Goal: Transaction & Acquisition: Subscribe to service/newsletter

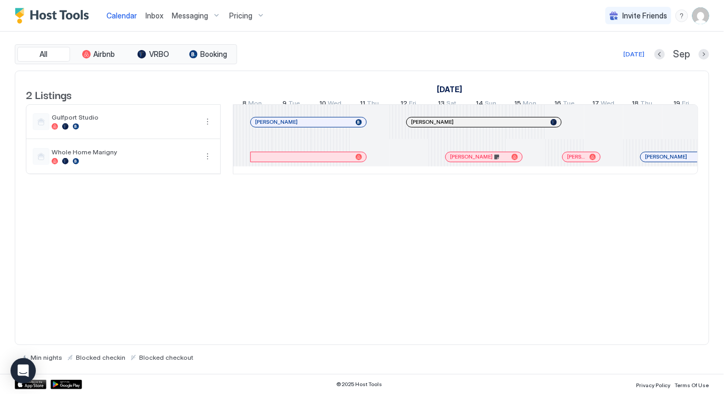
scroll to position [0, 770]
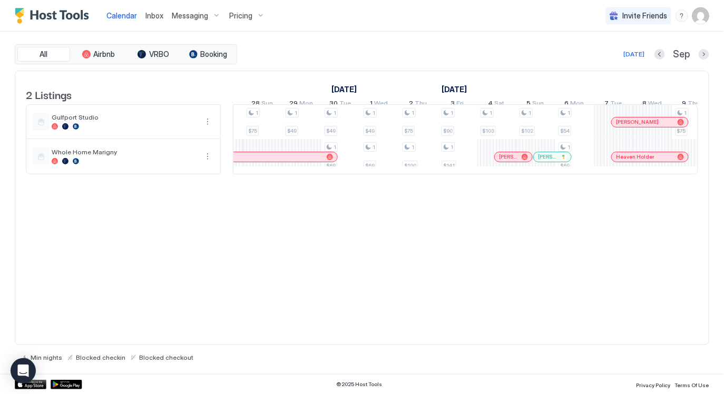
click at [239, 15] on span "Pricing" at bounding box center [240, 15] width 23 height 9
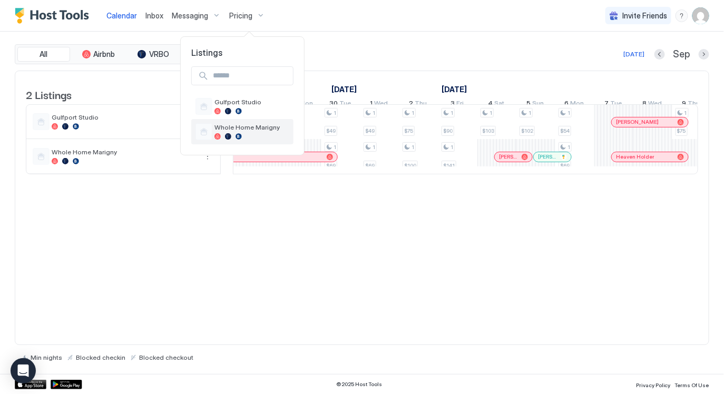
click at [259, 137] on div at bounding box center [251, 136] width 75 height 6
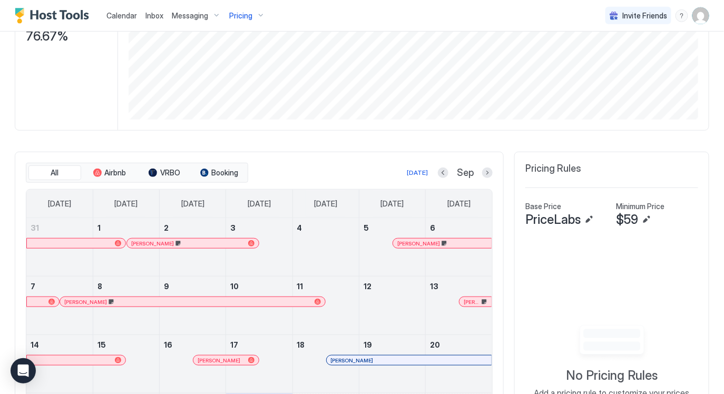
scroll to position [195, 0]
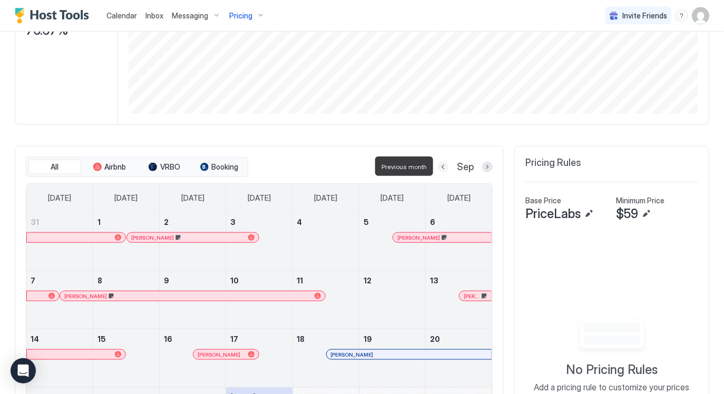
click at [445, 164] on button "Previous month" at bounding box center [443, 167] width 11 height 11
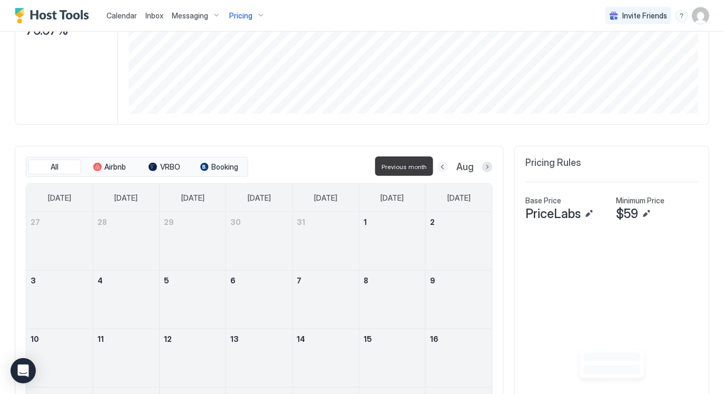
click at [445, 164] on button "Previous month" at bounding box center [442, 167] width 11 height 11
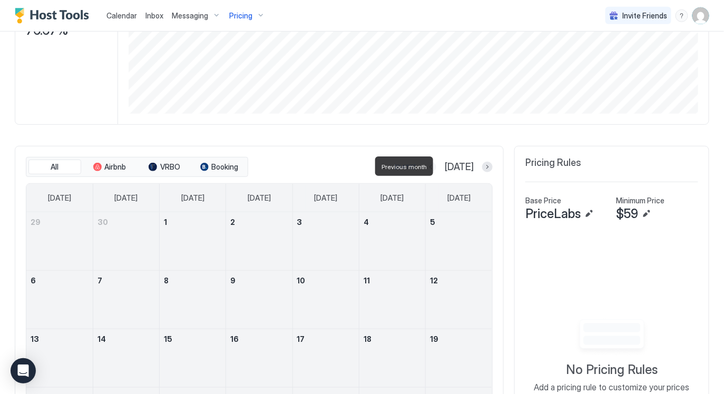
click at [436, 164] on button "Previous month" at bounding box center [431, 167] width 11 height 11
click at [445, 164] on button "Previous month" at bounding box center [444, 167] width 11 height 11
click at [445, 164] on button "Previous month" at bounding box center [442, 167] width 11 height 11
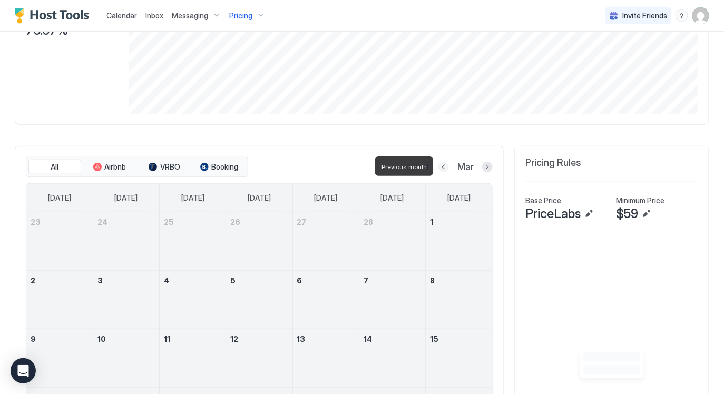
click at [445, 164] on button "Previous month" at bounding box center [443, 167] width 11 height 11
click at [445, 164] on button "Previous month" at bounding box center [444, 167] width 11 height 11
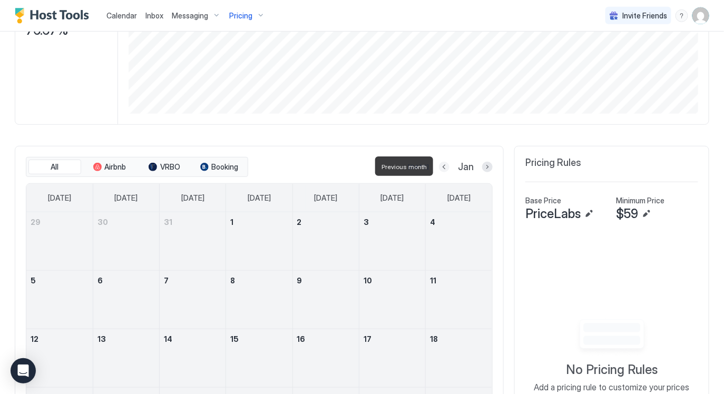
click at [445, 164] on button "Previous month" at bounding box center [444, 167] width 11 height 11
click at [445, 164] on button "Previous month" at bounding box center [443, 167] width 11 height 11
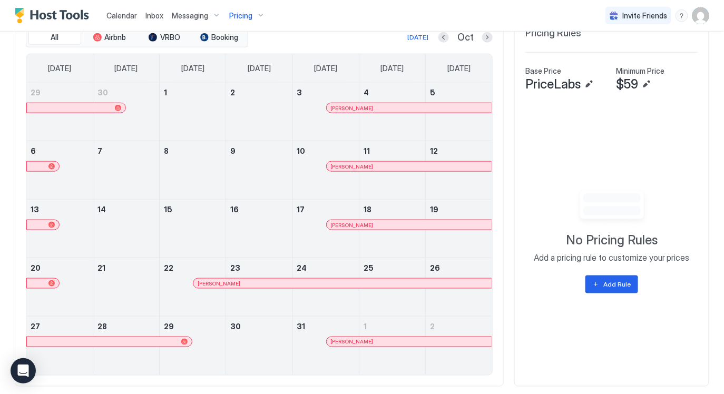
scroll to position [293, 0]
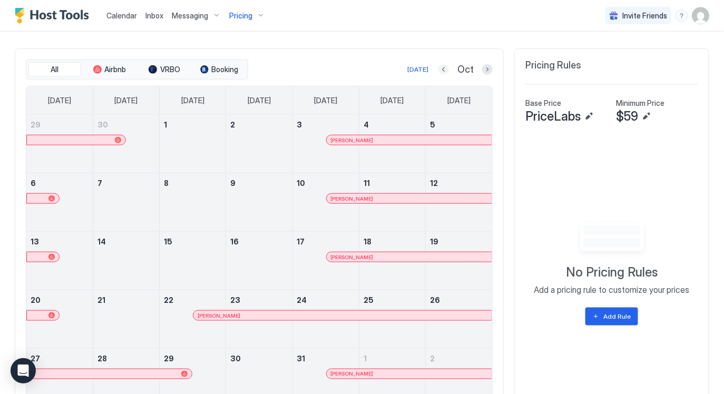
click at [446, 67] on button "Previous month" at bounding box center [443, 69] width 11 height 11
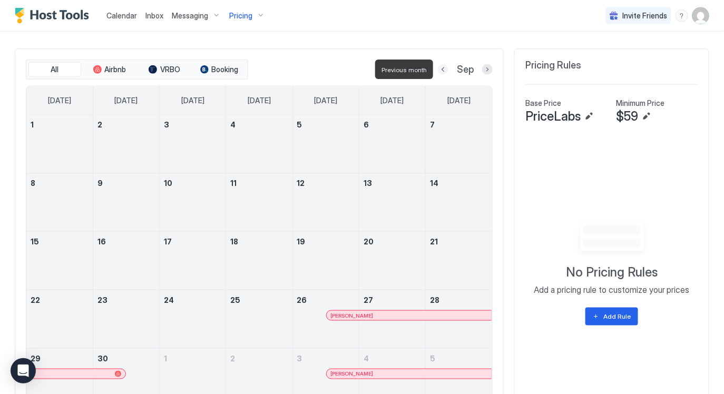
click at [446, 67] on button "Previous month" at bounding box center [443, 69] width 11 height 11
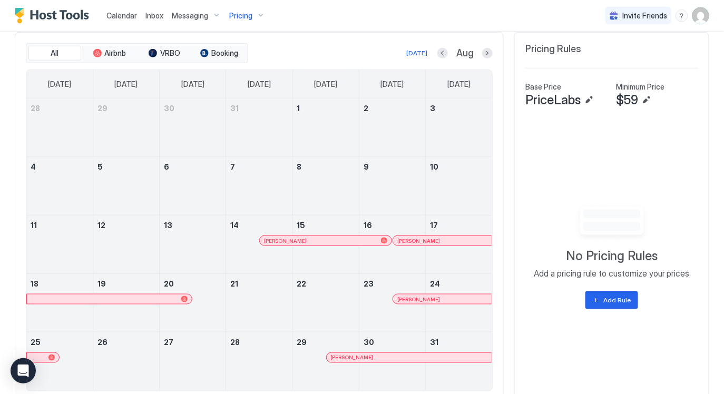
scroll to position [308, 0]
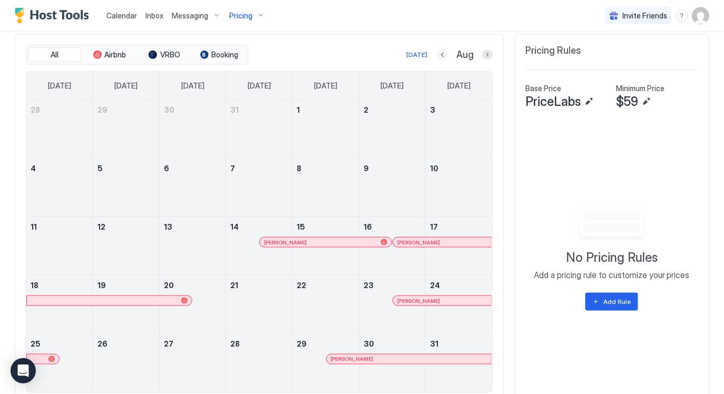
click at [440, 54] on button "Previous month" at bounding box center [442, 55] width 11 height 11
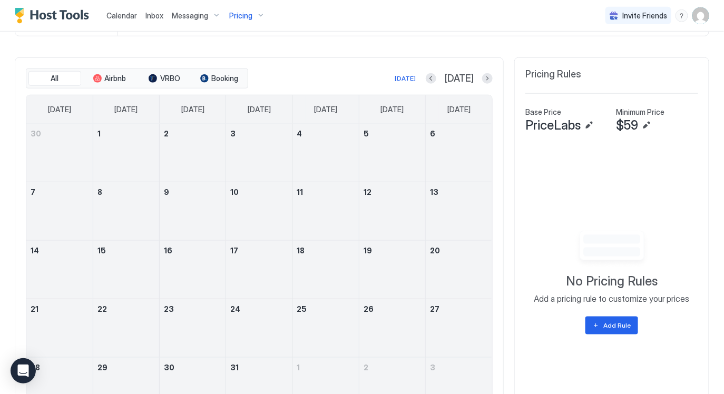
scroll to position [283, 0]
click at [486, 75] on button "Next month" at bounding box center [487, 79] width 11 height 11
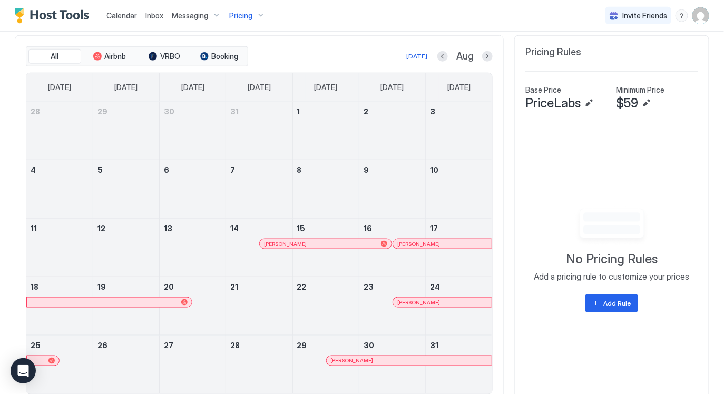
scroll to position [307, 0]
click at [487, 54] on button "Next month" at bounding box center [487, 55] width 11 height 11
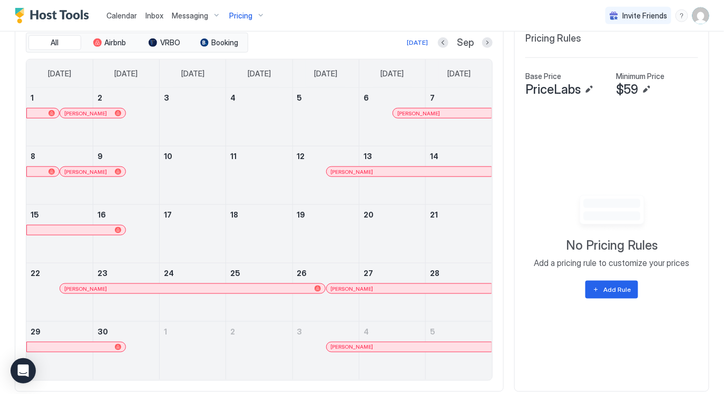
scroll to position [322, 0]
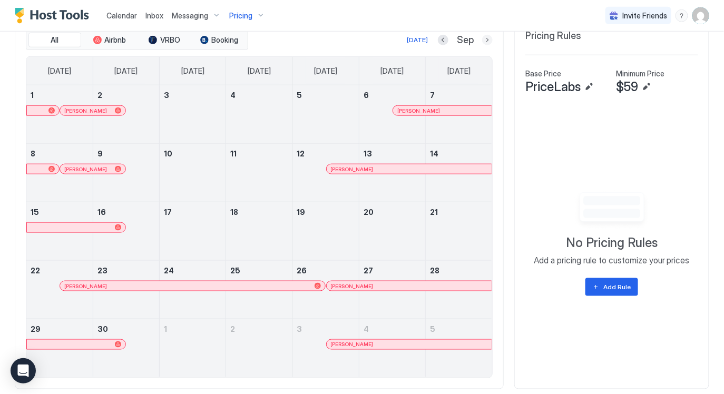
click at [486, 38] on button "Next month" at bounding box center [487, 40] width 11 height 11
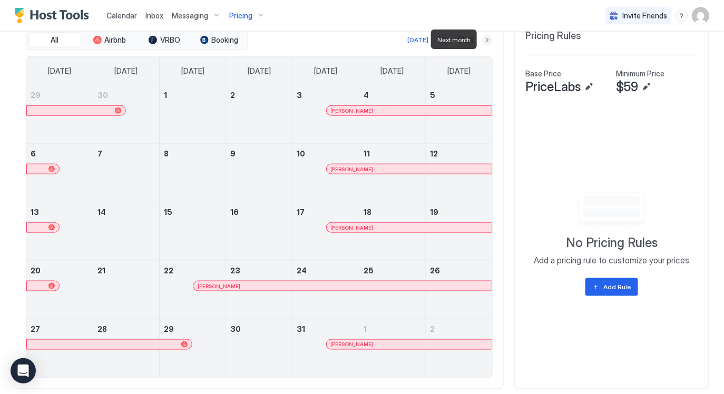
click at [486, 38] on button "Next month" at bounding box center [487, 40] width 11 height 11
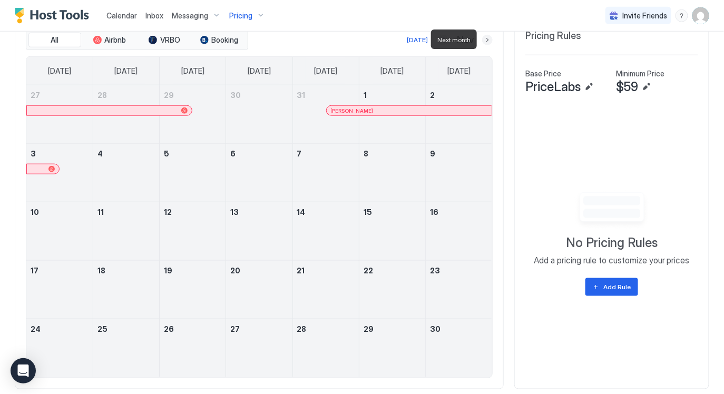
click at [486, 38] on button "Next month" at bounding box center [487, 40] width 11 height 11
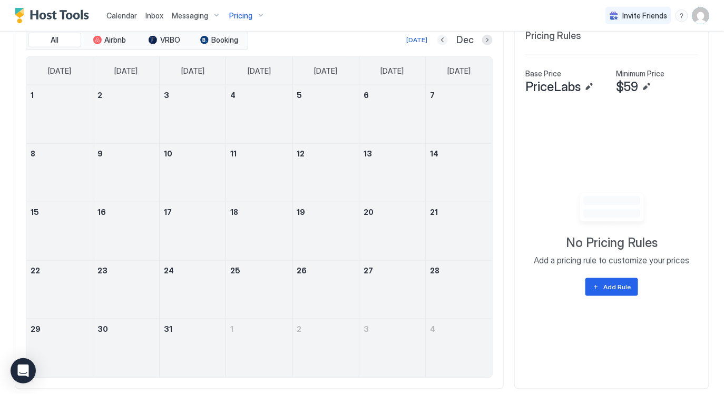
click at [447, 41] on button "Previous month" at bounding box center [442, 40] width 11 height 11
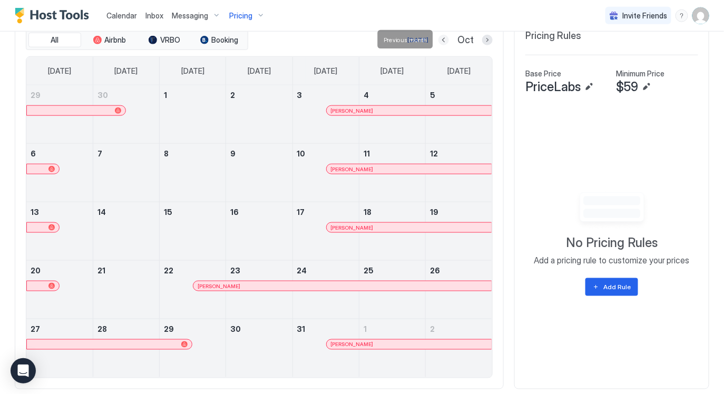
click at [447, 41] on button "Previous month" at bounding box center [443, 40] width 11 height 11
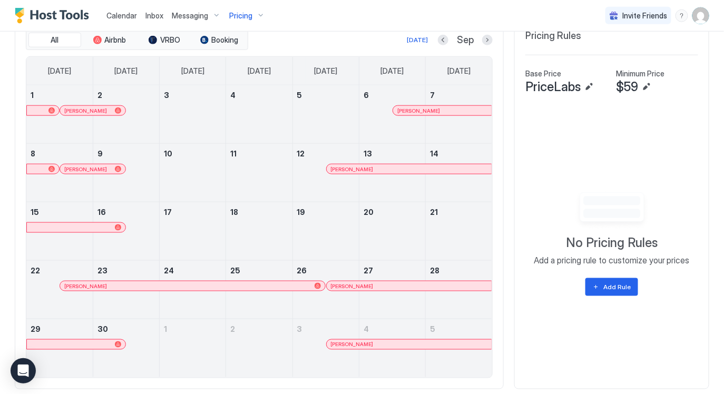
click at [487, 37] on button "Next month" at bounding box center [487, 40] width 11 height 11
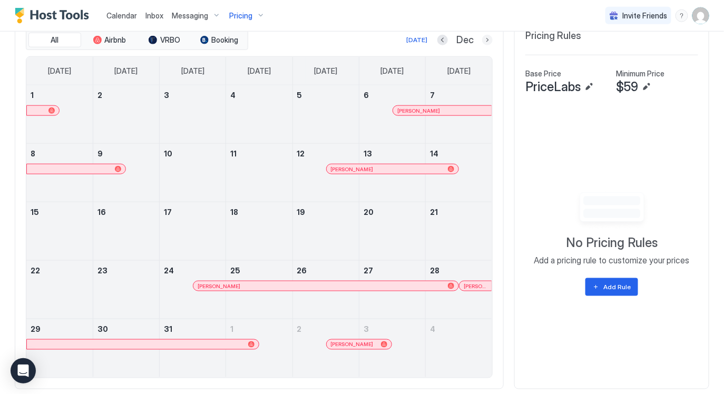
click at [487, 37] on button "Next month" at bounding box center [487, 40] width 11 height 11
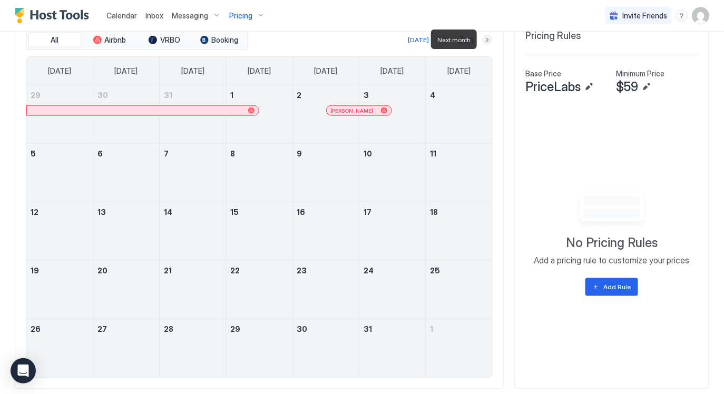
click at [487, 37] on button "Next month" at bounding box center [487, 40] width 11 height 11
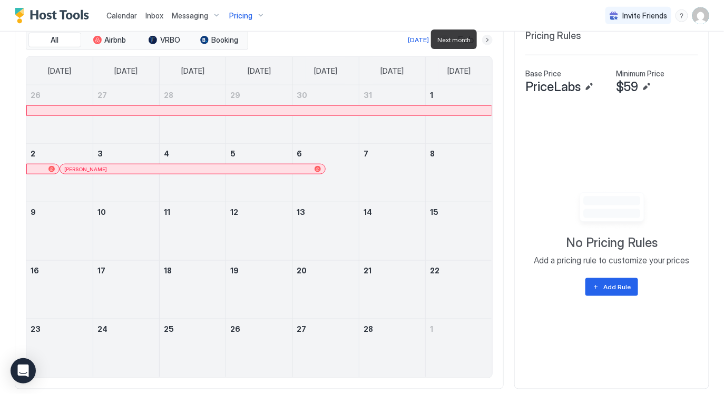
click at [487, 37] on button "Next month" at bounding box center [487, 40] width 11 height 11
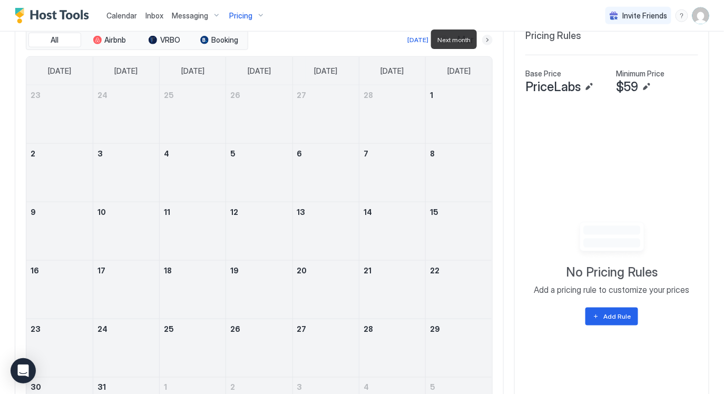
click at [487, 37] on button "Next month" at bounding box center [487, 40] width 11 height 11
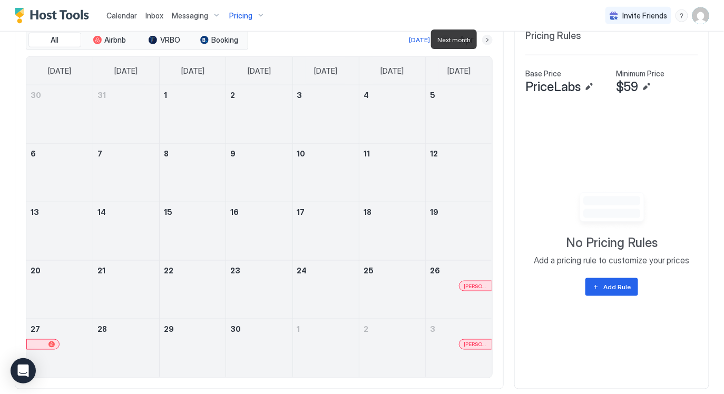
click at [487, 38] on button "Next month" at bounding box center [487, 40] width 11 height 11
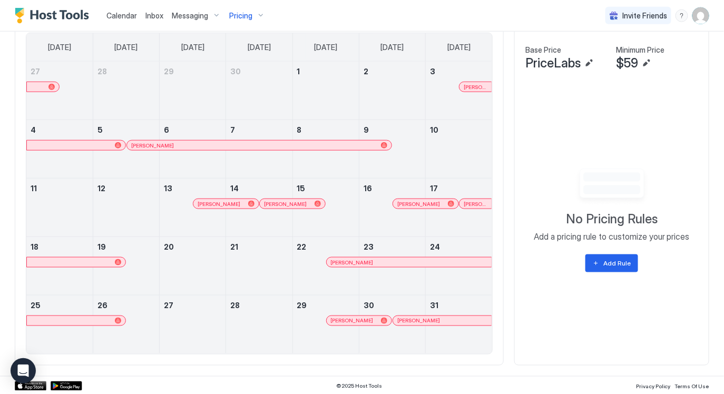
scroll to position [315, 0]
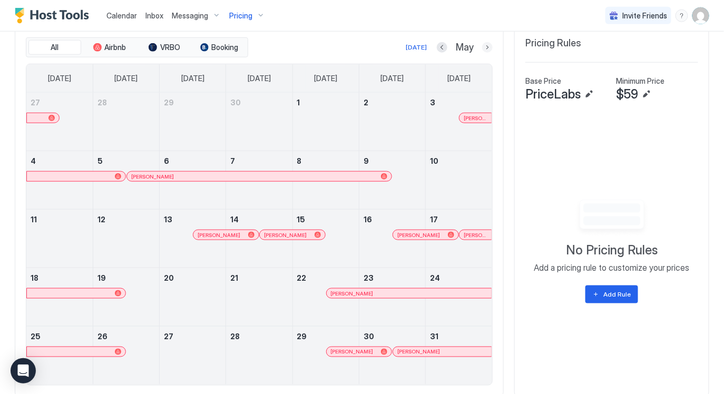
click at [486, 47] on button "Next month" at bounding box center [487, 47] width 11 height 11
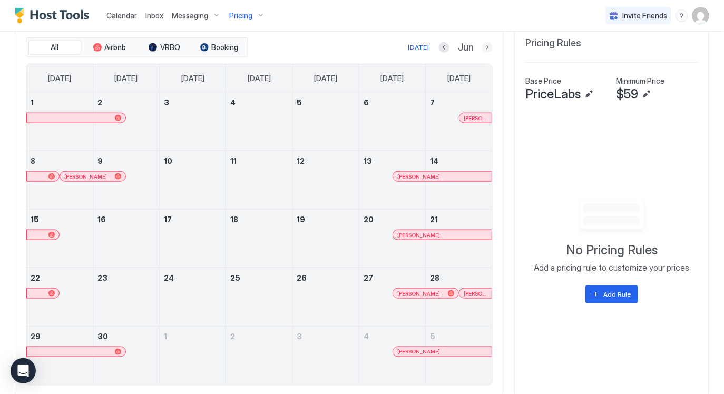
click at [485, 45] on button "Next month" at bounding box center [487, 47] width 11 height 11
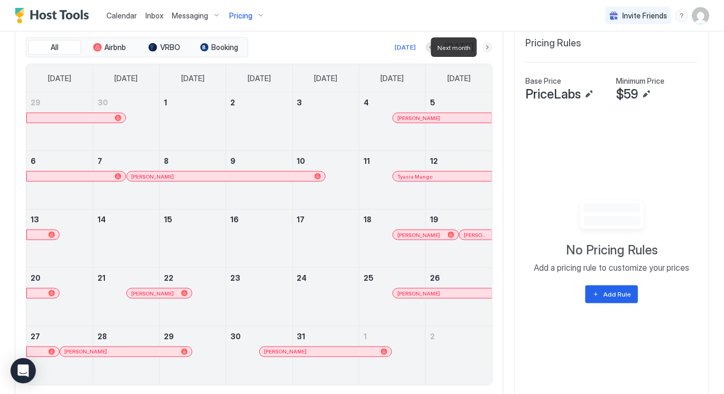
click at [485, 45] on button "Next month" at bounding box center [487, 47] width 11 height 11
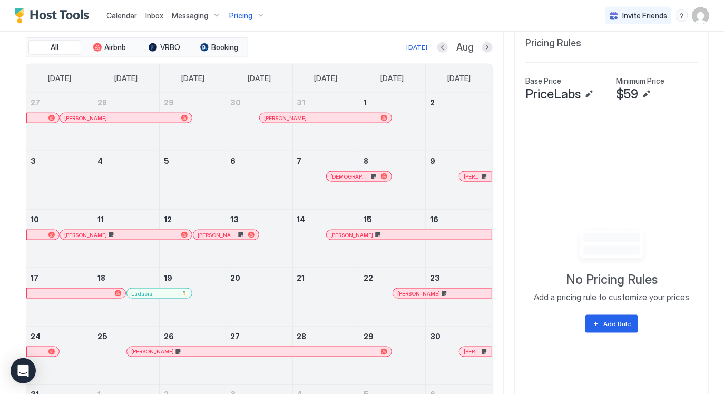
click at [486, 48] on button "Next month" at bounding box center [487, 47] width 11 height 11
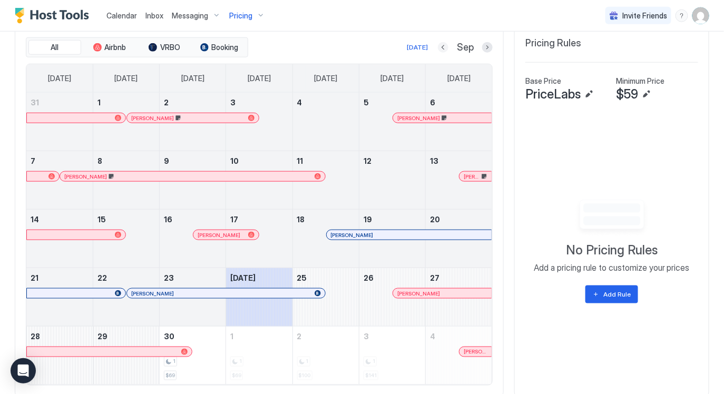
click at [441, 48] on button "Previous month" at bounding box center [443, 47] width 11 height 11
